Goal: Task Accomplishment & Management: Complete application form

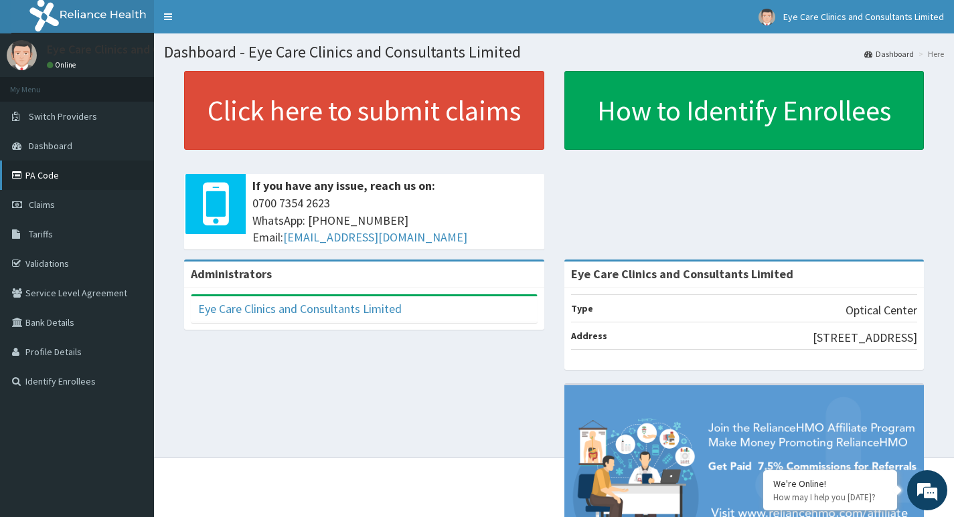
click at [43, 174] on link "PA Code" at bounding box center [77, 175] width 154 height 29
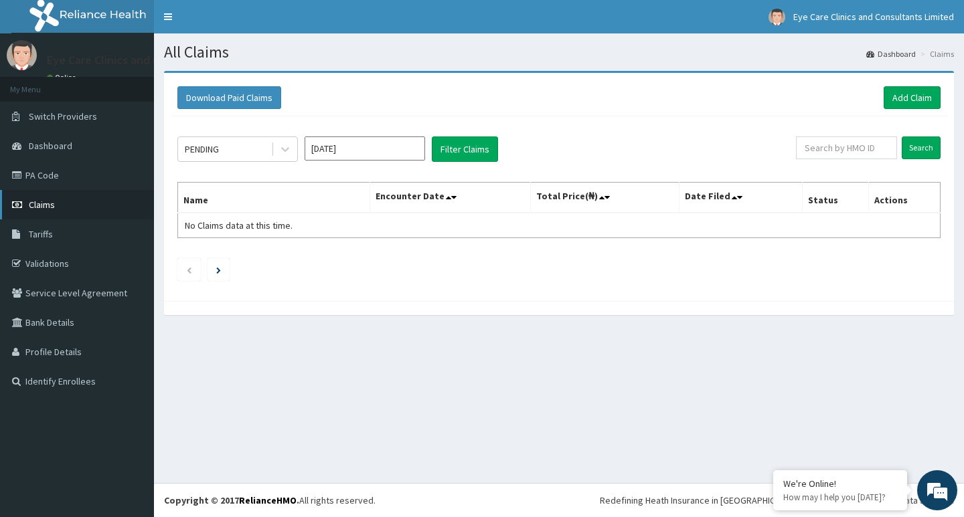
click at [45, 208] on span "Claims" at bounding box center [42, 205] width 26 height 12
click at [62, 177] on link "PA Code" at bounding box center [77, 175] width 154 height 29
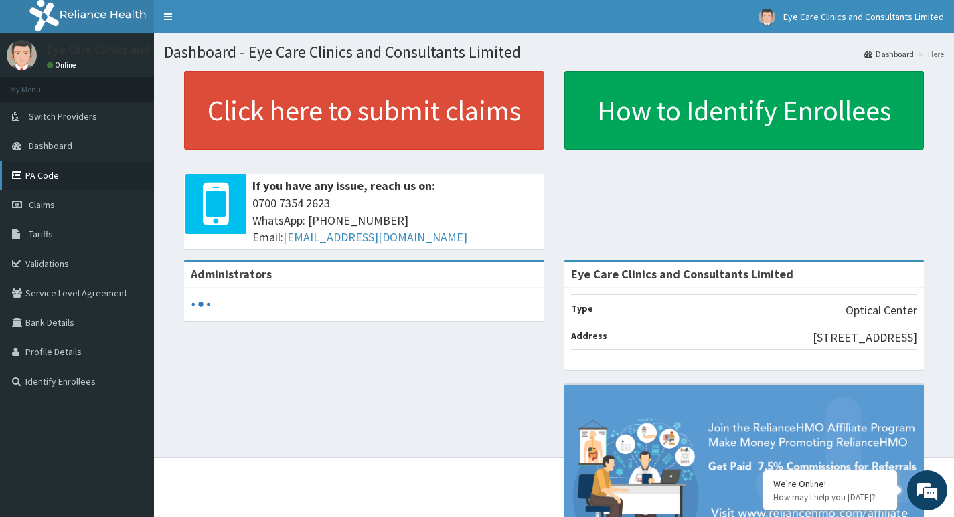
click at [37, 177] on link "PA Code" at bounding box center [77, 175] width 154 height 29
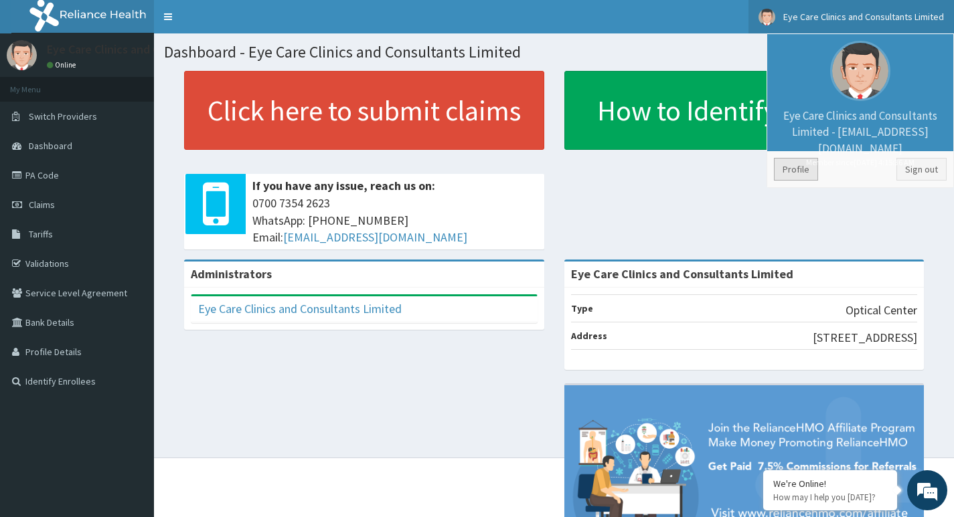
click at [803, 171] on link "Profile" at bounding box center [796, 169] width 44 height 23
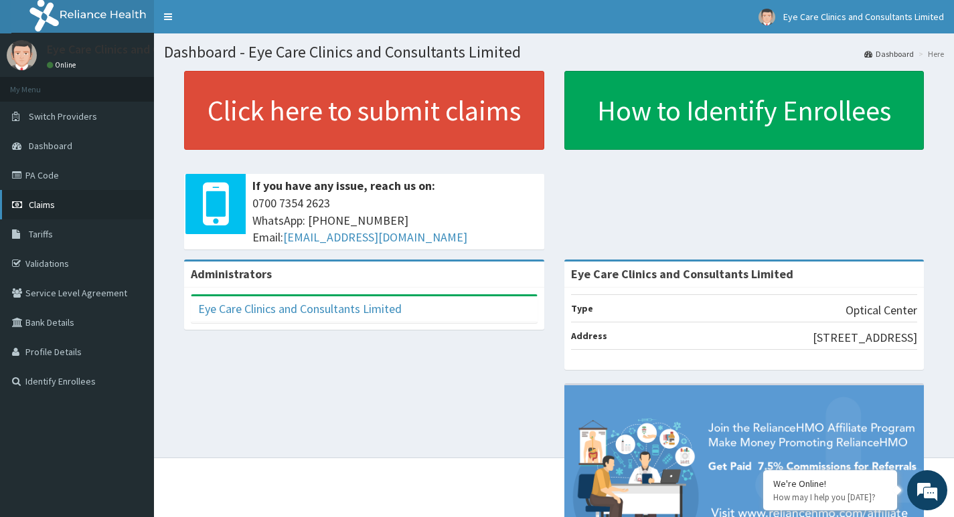
click at [50, 205] on span "Claims" at bounding box center [42, 205] width 26 height 12
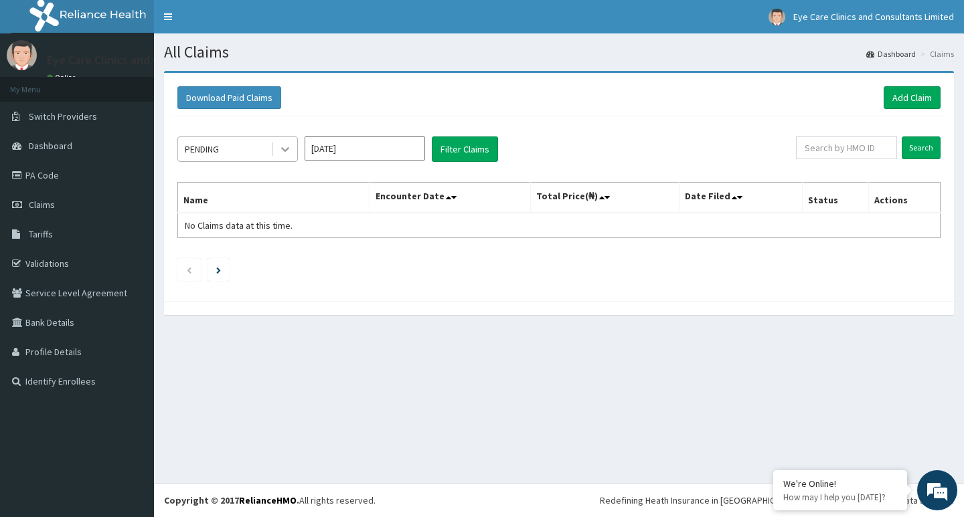
click at [289, 146] on icon at bounding box center [284, 149] width 13 height 13
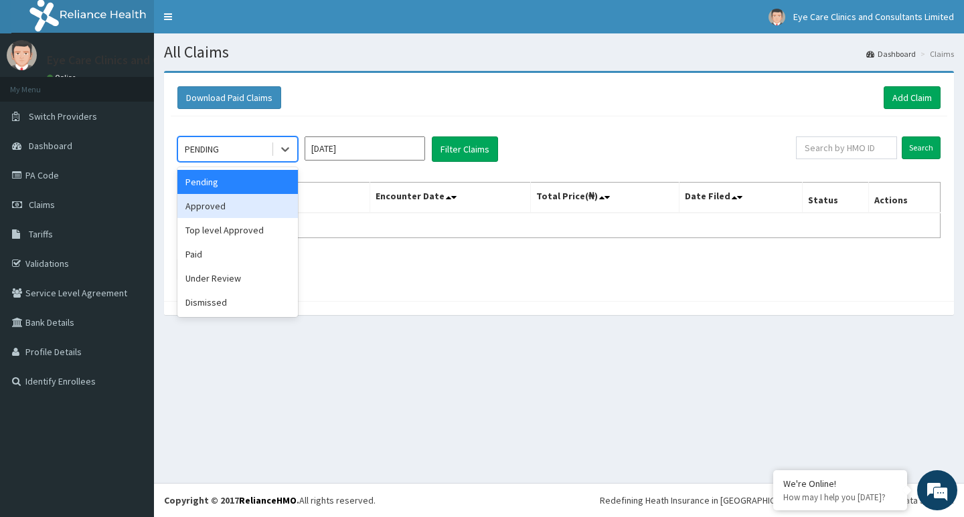
click at [266, 201] on div "Approved" at bounding box center [237, 206] width 120 height 24
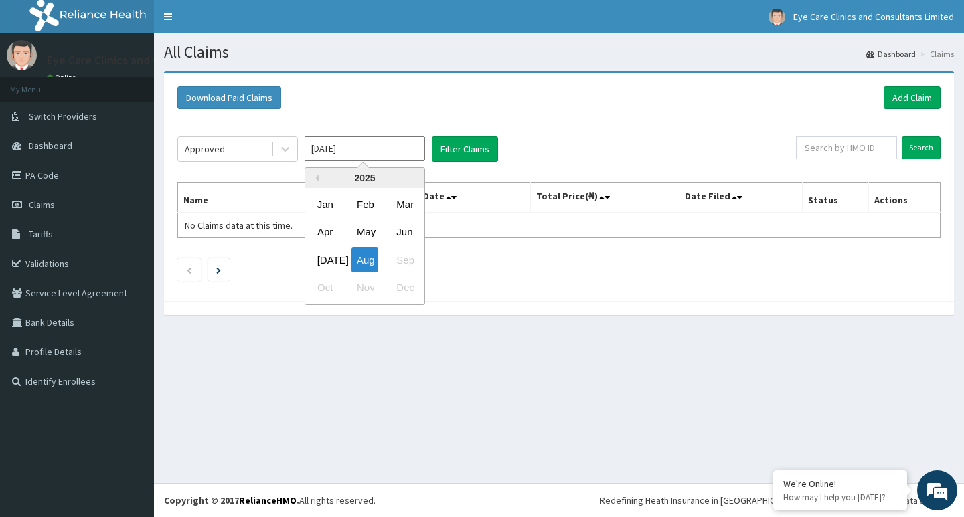
click at [353, 149] on input "Aug 2025" at bounding box center [365, 149] width 120 height 24
click at [398, 259] on div "Jul Aug Sep" at bounding box center [364, 259] width 119 height 27
click at [77, 176] on link "PA Code" at bounding box center [77, 175] width 154 height 29
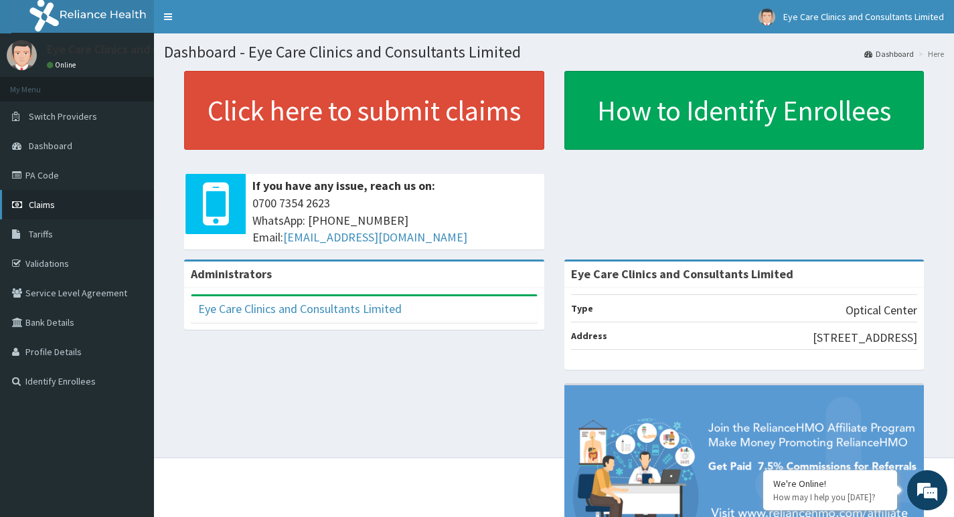
click at [63, 206] on link "Claims" at bounding box center [77, 204] width 154 height 29
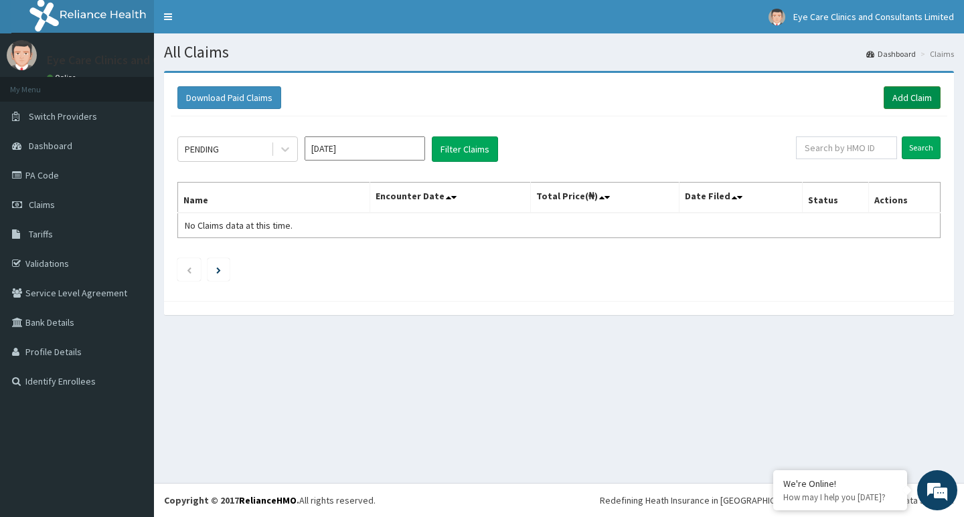
click at [910, 100] on link "Add Claim" at bounding box center [912, 97] width 57 height 23
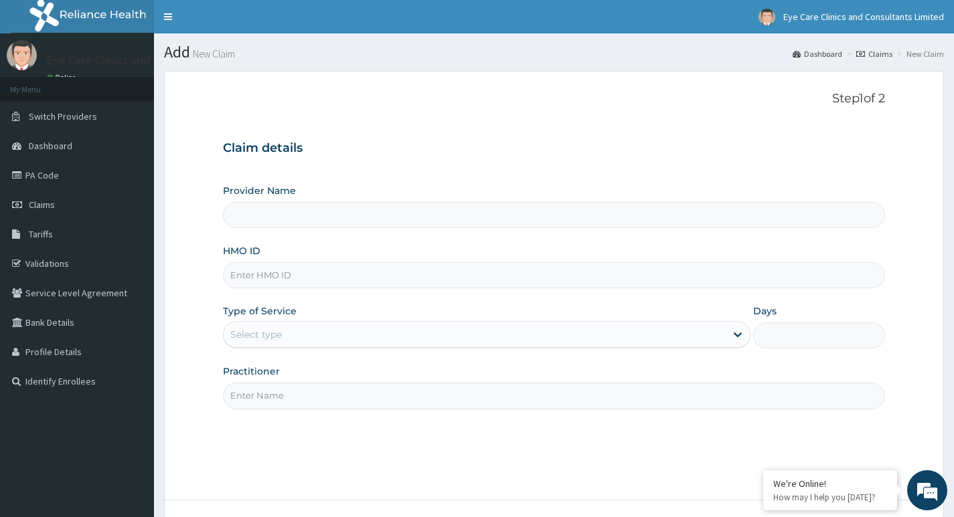
scroll to position [103, 0]
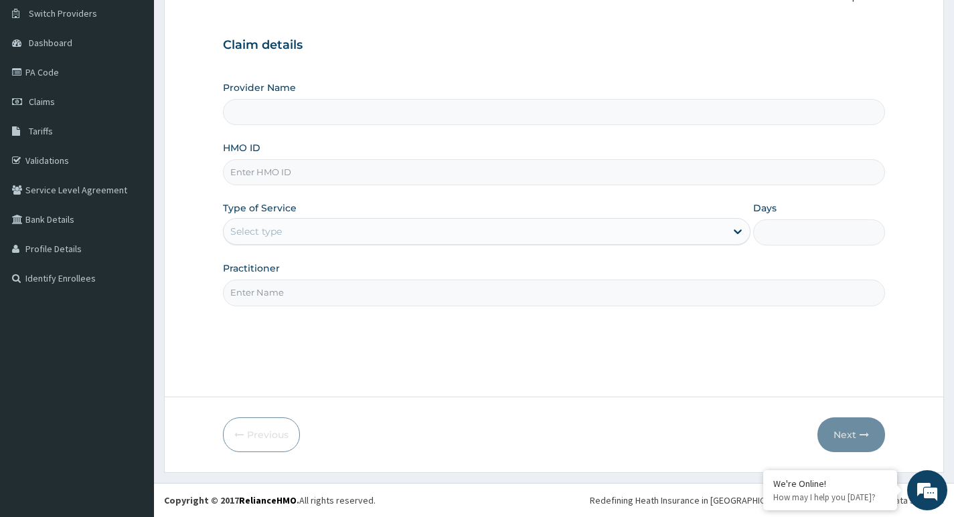
type input "Eye Care Clinics and Consultants Limited"
click at [292, 291] on input "Practitioner" at bounding box center [554, 293] width 662 height 26
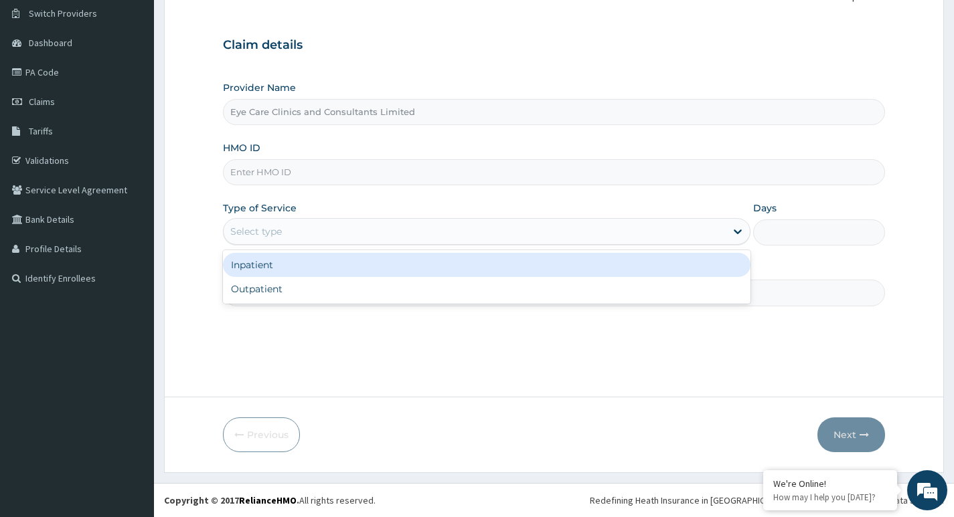
click at [299, 232] on div "Select type" at bounding box center [475, 231] width 502 height 21
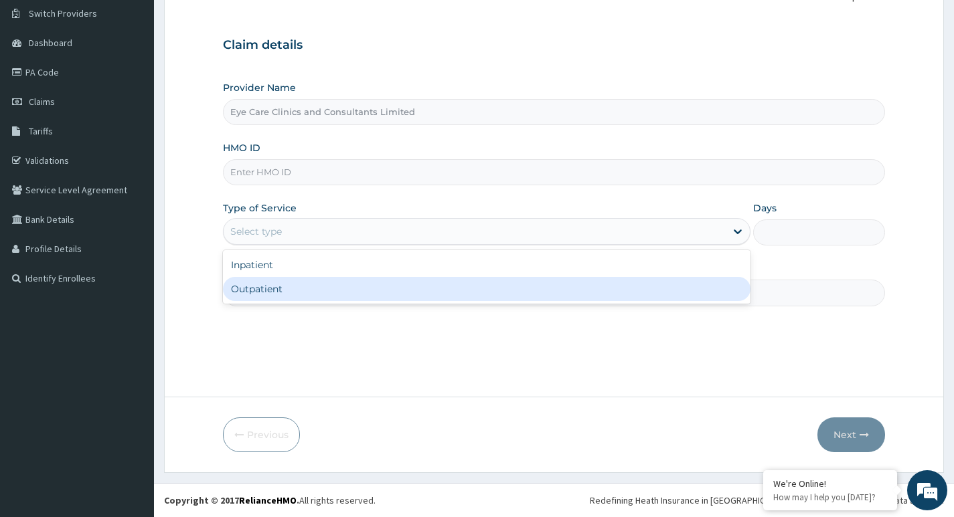
click at [286, 290] on div "Outpatient" at bounding box center [486, 289] width 527 height 24
type input "1"
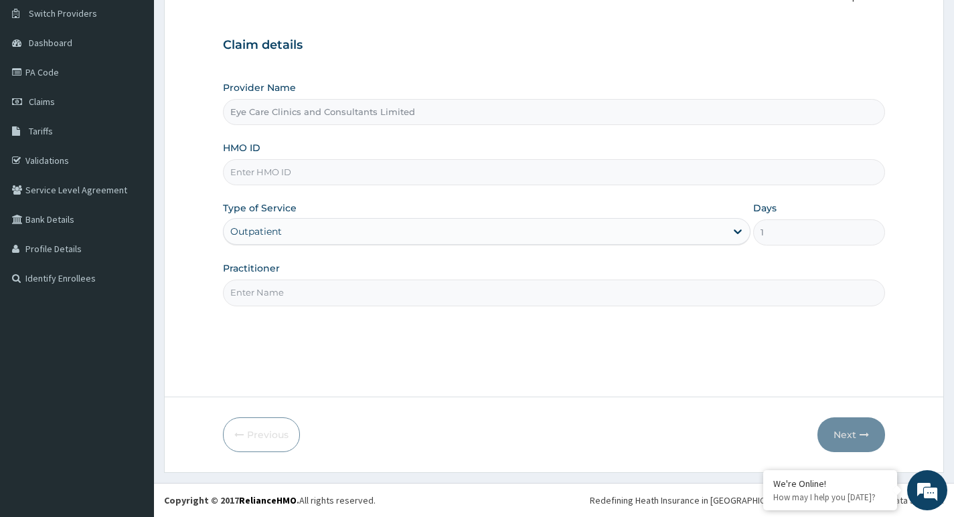
click at [287, 173] on input "HMO ID" at bounding box center [554, 172] width 662 height 26
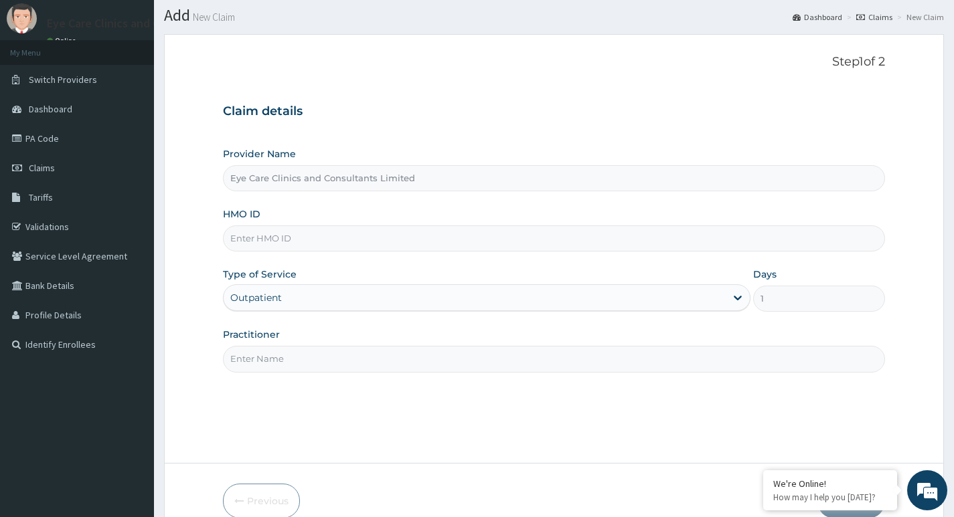
scroll to position [0, 0]
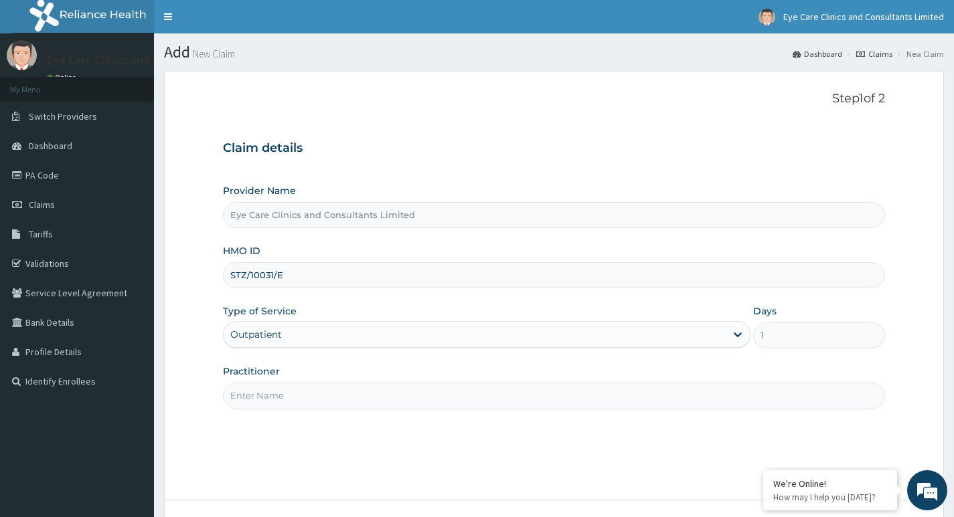
type input "STZ/10031/E"
click at [296, 399] on input "Practitioner" at bounding box center [554, 396] width 662 height 26
click at [67, 144] on span "Dashboard" at bounding box center [51, 146] width 44 height 12
